Goal: Information Seeking & Learning: Check status

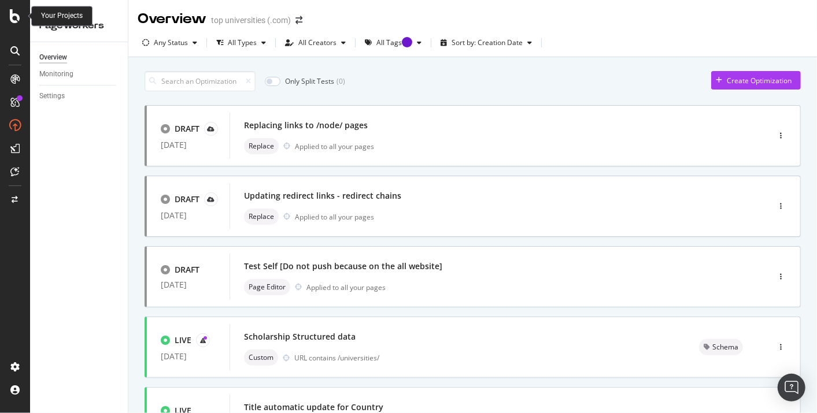
click at [16, 19] on icon at bounding box center [15, 16] width 10 height 14
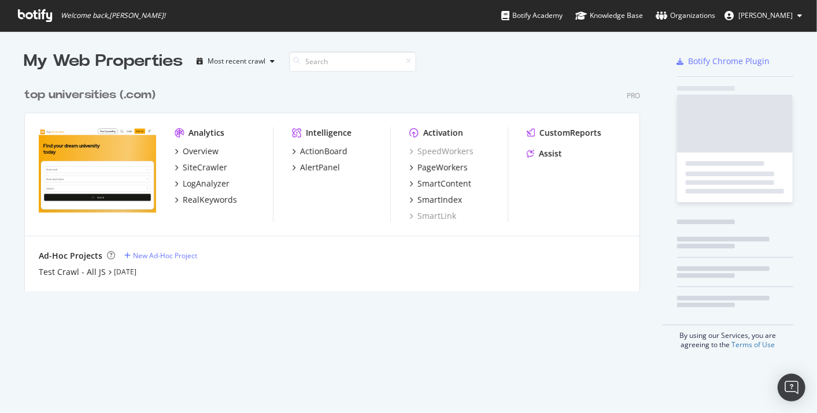
scroll to position [404, 797]
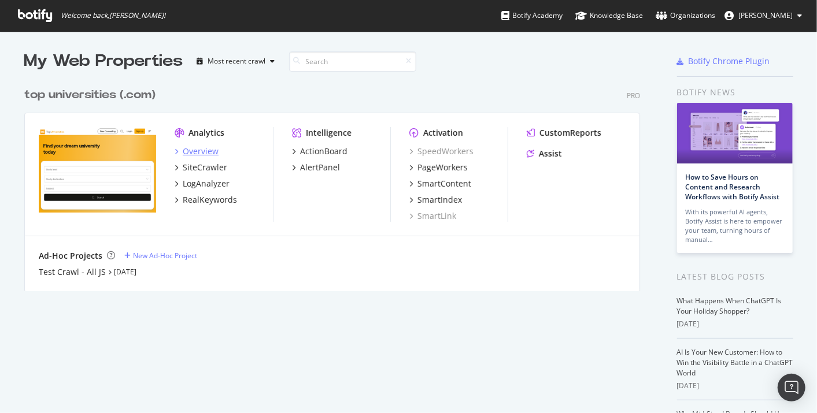
click at [201, 148] on div "Overview" at bounding box center [201, 152] width 36 height 12
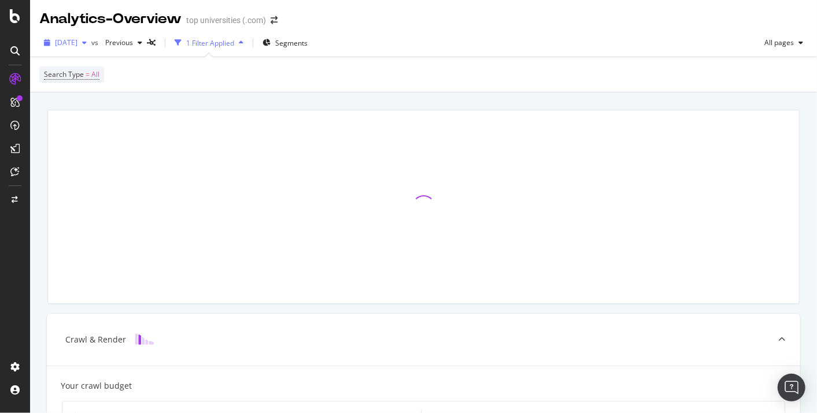
click at [77, 41] on span "[DATE]" at bounding box center [66, 43] width 23 height 10
click at [230, 73] on div "Search Type = All" at bounding box center [423, 74] width 769 height 35
